Goal: Information Seeking & Learning: Check status

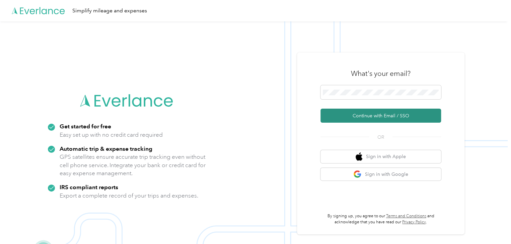
click at [367, 113] on button "Continue with Email / SSO" at bounding box center [380, 116] width 120 height 14
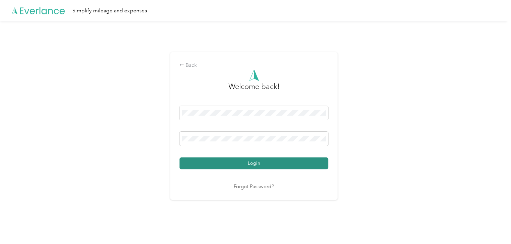
click at [222, 165] on button "Login" at bounding box center [253, 164] width 149 height 12
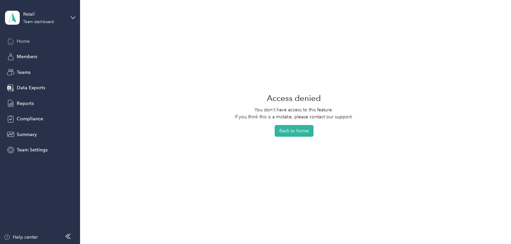
click at [24, 41] on span "Home" at bounding box center [23, 41] width 13 height 7
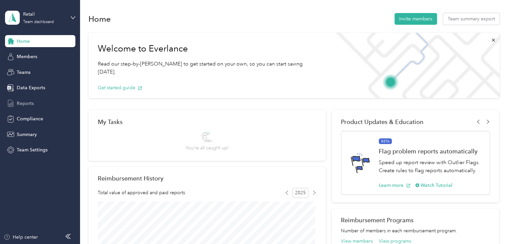
click at [25, 104] on span "Reports" at bounding box center [25, 103] width 17 height 7
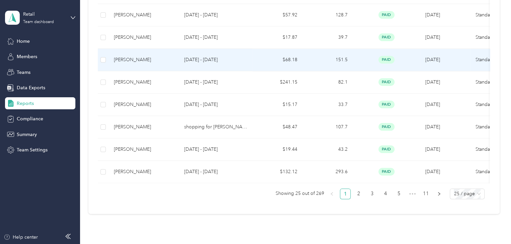
scroll to position [543, 0]
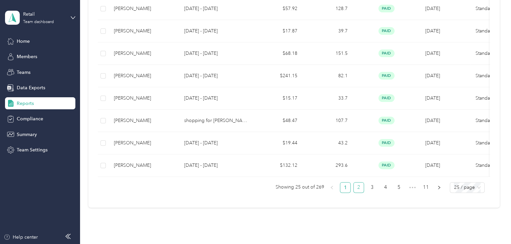
click at [356, 192] on link "2" at bounding box center [358, 188] width 10 height 10
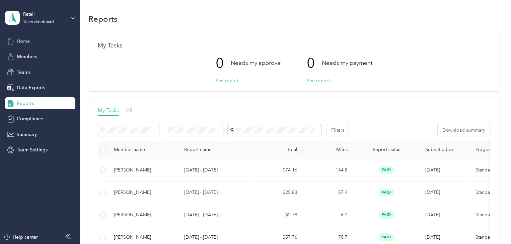
click at [25, 41] on span "Home" at bounding box center [23, 41] width 13 height 7
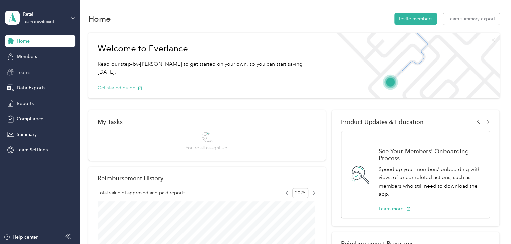
click at [28, 71] on span "Teams" at bounding box center [24, 72] width 14 height 7
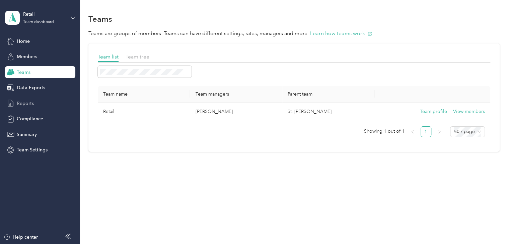
click at [27, 101] on span "Reports" at bounding box center [25, 103] width 17 height 7
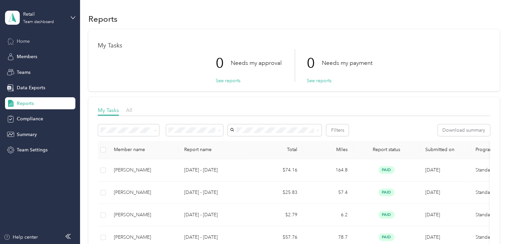
click at [28, 42] on span "Home" at bounding box center [23, 41] width 13 height 7
